Goal: Transaction & Acquisition: Purchase product/service

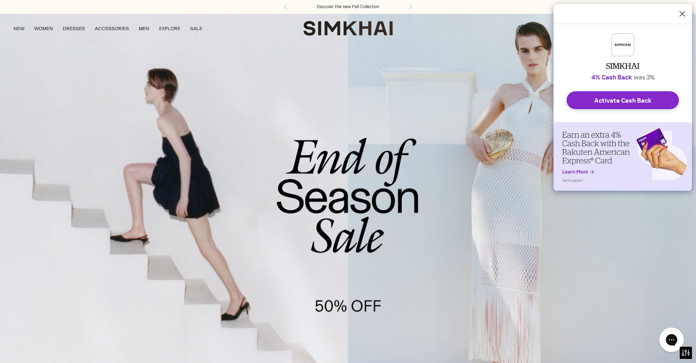
click at [199, 176] on link "/collections/sale" at bounding box center [348, 212] width 696 height 399
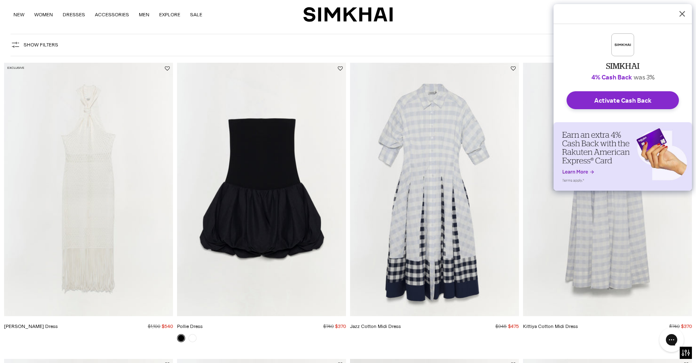
click at [686, 13] on button "Dismiss Rakuten Cash Back Reminder" at bounding box center [682, 14] width 20 height 20
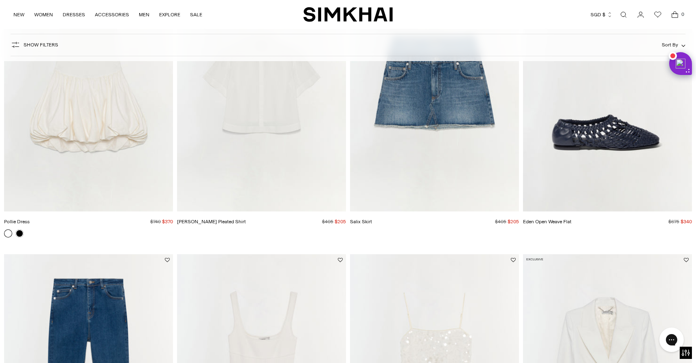
scroll to position [2422, 0]
